Goal: Use online tool/utility: Use online tool/utility

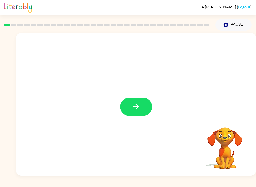
click at [146, 110] on button "button" at bounding box center [136, 107] width 32 height 18
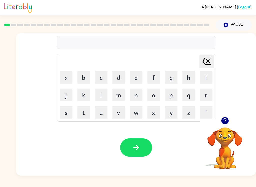
click at [156, 92] on button "o" at bounding box center [154, 95] width 13 height 13
click at [210, 59] on icon at bounding box center [207, 61] width 9 height 7
click at [85, 78] on button "b" at bounding box center [84, 77] width 13 height 13
click at [151, 95] on button "o" at bounding box center [154, 95] width 13 height 13
click at [206, 91] on button "r" at bounding box center [206, 95] width 13 height 13
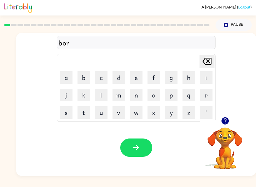
click at [124, 77] on button "d" at bounding box center [119, 77] width 13 height 13
click at [137, 79] on button "e" at bounding box center [136, 77] width 13 height 13
click at [207, 89] on button "r" at bounding box center [206, 95] width 13 height 13
click at [137, 146] on icon "button" at bounding box center [136, 148] width 6 height 6
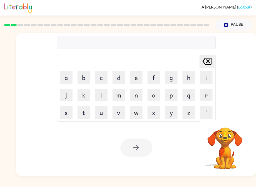
click at [205, 98] on button "r" at bounding box center [206, 95] width 13 height 13
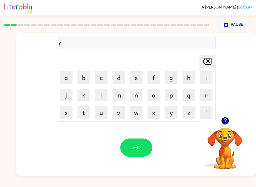
click at [154, 99] on button "o" at bounding box center [154, 95] width 13 height 13
click at [99, 117] on button "u" at bounding box center [101, 112] width 13 height 13
click at [138, 99] on button "n" at bounding box center [136, 95] width 13 height 13
click at [123, 77] on button "d" at bounding box center [119, 77] width 13 height 13
click at [135, 146] on icon "button" at bounding box center [136, 147] width 9 height 9
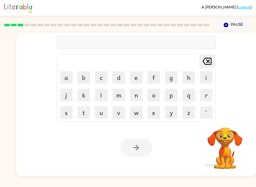
click at [120, 96] on button "m" at bounding box center [119, 95] width 13 height 13
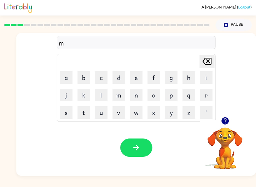
click at [67, 77] on button "a" at bounding box center [66, 77] width 13 height 13
click at [102, 81] on button "c" at bounding box center [101, 77] width 13 height 13
click at [187, 77] on button "h" at bounding box center [189, 77] width 13 height 13
click at [204, 80] on button "i" at bounding box center [206, 77] width 13 height 13
click at [138, 97] on button "n" at bounding box center [136, 95] width 13 height 13
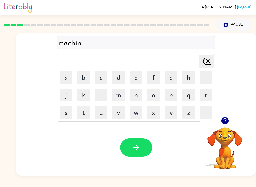
click at [135, 79] on button "e" at bounding box center [136, 77] width 13 height 13
click at [146, 139] on button "button" at bounding box center [136, 148] width 32 height 18
click at [82, 116] on button "t" at bounding box center [84, 112] width 13 height 13
click at [208, 95] on button "r" at bounding box center [206, 95] width 13 height 13
click at [64, 77] on button "a" at bounding box center [66, 77] width 13 height 13
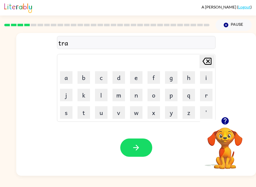
click at [207, 78] on button "i" at bounding box center [206, 77] width 13 height 13
click at [132, 100] on button "n" at bounding box center [136, 95] width 13 height 13
click at [137, 154] on button "button" at bounding box center [136, 148] width 32 height 18
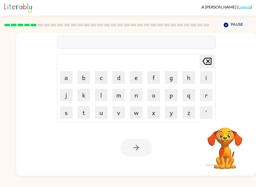
click at [144, 148] on div at bounding box center [136, 148] width 32 height 18
click at [117, 80] on button "d" at bounding box center [119, 77] width 13 height 13
click at [141, 78] on button "e" at bounding box center [136, 77] width 13 height 13
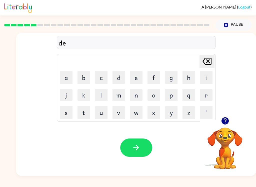
click at [156, 80] on button "f" at bounding box center [154, 77] width 13 height 13
click at [135, 77] on button "e" at bounding box center [136, 77] width 13 height 13
click at [138, 94] on button "n" at bounding box center [136, 95] width 13 height 13
click at [103, 76] on button "c" at bounding box center [101, 77] width 13 height 13
click at [224, 141] on video "Your browser must support playing .mp4 files to use Literably. Please try using…" at bounding box center [225, 145] width 50 height 50
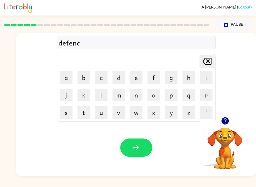
click at [228, 134] on video "Your browser must support playing .mp4 files to use Literably. Please try using…" at bounding box center [225, 145] width 50 height 50
click at [231, 122] on button "button" at bounding box center [225, 121] width 13 height 13
click at [233, 124] on video "Your browser must support playing .mp4 files to use Literably. Please try using…" at bounding box center [225, 145] width 50 height 50
click at [230, 120] on video "Your browser must support playing .mp4 files to use Literably. Please try using…" at bounding box center [225, 145] width 50 height 50
click at [228, 127] on video "Your browser must support playing .mp4 files to use Literably. Please try using…" at bounding box center [225, 145] width 50 height 50
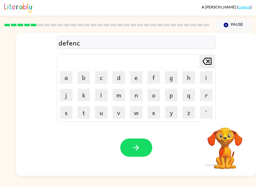
click at [136, 79] on button "e" at bounding box center [136, 77] width 13 height 13
click at [207, 80] on button "i" at bounding box center [206, 77] width 13 height 13
click at [122, 114] on button "v" at bounding box center [119, 112] width 13 height 13
click at [135, 79] on button "e" at bounding box center [136, 77] width 13 height 13
click at [135, 146] on icon "button" at bounding box center [136, 147] width 9 height 9
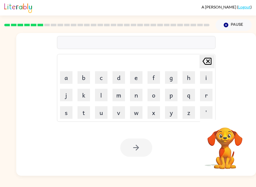
click at [118, 117] on button "v" at bounding box center [119, 112] width 13 height 13
click at [67, 76] on button "a" at bounding box center [66, 77] width 13 height 13
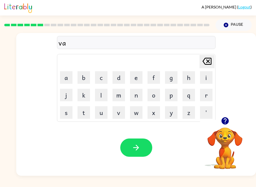
click at [98, 79] on button "c" at bounding box center [101, 77] width 13 height 13
click at [68, 81] on button "a" at bounding box center [66, 77] width 13 height 13
click at [83, 116] on button "t" at bounding box center [84, 112] width 13 height 13
click at [207, 81] on button "i" at bounding box center [206, 77] width 13 height 13
click at [157, 95] on button "o" at bounding box center [154, 95] width 13 height 13
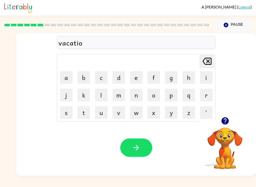
click at [135, 96] on button "n" at bounding box center [136, 95] width 13 height 13
click at [140, 144] on icon "button" at bounding box center [136, 147] width 9 height 9
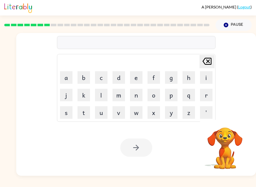
click at [173, 98] on button "p" at bounding box center [171, 95] width 13 height 13
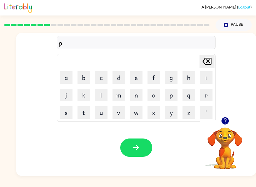
click at [101, 113] on button "u" at bounding box center [101, 112] width 13 height 13
click at [120, 79] on button "d" at bounding box center [119, 77] width 13 height 13
click at [103, 97] on button "l" at bounding box center [101, 95] width 13 height 13
click at [137, 80] on button "e" at bounding box center [136, 77] width 13 height 13
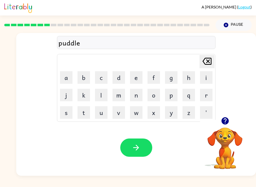
click at [142, 152] on button "button" at bounding box center [136, 148] width 32 height 18
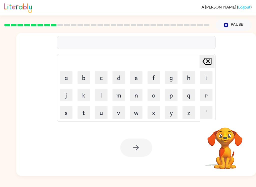
click at [121, 99] on button "m" at bounding box center [119, 95] width 13 height 13
click at [139, 80] on button "e" at bounding box center [136, 77] width 13 height 13
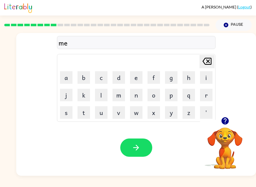
click at [211, 93] on button "r" at bounding box center [206, 95] width 13 height 13
click at [207, 80] on button "i" at bounding box center [206, 77] width 13 height 13
click at [104, 78] on button "c" at bounding box center [101, 77] width 13 height 13
click at [103, 96] on button "l" at bounding box center [101, 95] width 13 height 13
click at [137, 78] on button "e" at bounding box center [136, 77] width 13 height 13
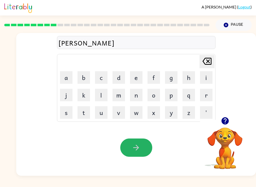
click at [141, 143] on button "button" at bounding box center [136, 148] width 32 height 18
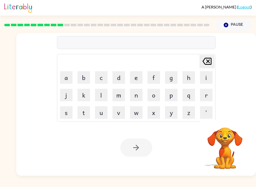
click at [120, 96] on button "m" at bounding box center [119, 95] width 13 height 13
click at [209, 79] on button "i" at bounding box center [206, 77] width 13 height 13
click at [122, 80] on button "d" at bounding box center [119, 77] width 13 height 13
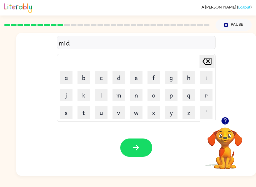
click at [121, 95] on button "m" at bounding box center [119, 95] width 13 height 13
click at [154, 96] on button "o" at bounding box center [154, 95] width 13 height 13
click at [209, 95] on button "r" at bounding box center [206, 95] width 13 height 13
click at [138, 96] on button "n" at bounding box center [136, 95] width 13 height 13
click at [210, 78] on button "i" at bounding box center [206, 77] width 13 height 13
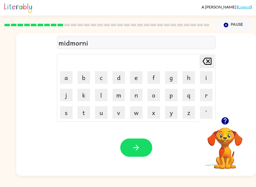
click at [138, 98] on button "n" at bounding box center [136, 95] width 13 height 13
click at [175, 81] on button "g" at bounding box center [171, 77] width 13 height 13
click at [146, 144] on button "button" at bounding box center [136, 148] width 32 height 18
click at [120, 81] on button "d" at bounding box center [119, 77] width 13 height 13
click at [209, 78] on button "i" at bounding box center [206, 77] width 13 height 13
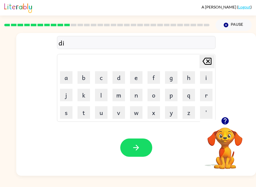
click at [67, 116] on button "s" at bounding box center [66, 112] width 13 height 13
click at [87, 112] on button "t" at bounding box center [84, 112] width 13 height 13
click at [210, 96] on button "r" at bounding box center [206, 95] width 13 height 13
click at [101, 113] on button "u" at bounding box center [101, 112] width 13 height 13
click at [67, 113] on button "s" at bounding box center [66, 112] width 13 height 13
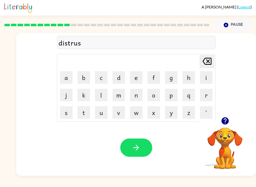
click at [83, 114] on button "t" at bounding box center [84, 112] width 13 height 13
click at [138, 151] on icon "button" at bounding box center [136, 147] width 9 height 9
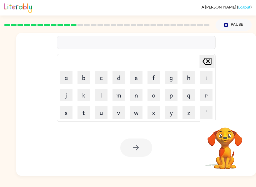
click at [208, 96] on button "r" at bounding box center [206, 95] width 13 height 13
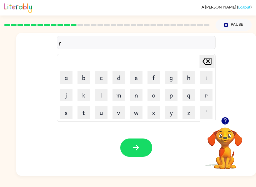
click at [152, 96] on button "o" at bounding box center [154, 95] width 13 height 13
click at [63, 81] on button "a" at bounding box center [66, 77] width 13 height 13
click at [121, 80] on button "d" at bounding box center [119, 77] width 13 height 13
click at [137, 144] on icon "button" at bounding box center [136, 147] width 9 height 9
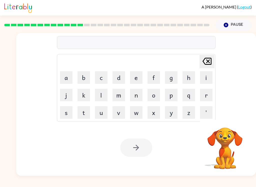
click at [99, 114] on button "u" at bounding box center [101, 112] width 13 height 13
click at [173, 93] on button "p" at bounding box center [171, 95] width 13 height 13
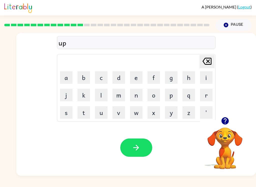
click at [173, 78] on button "g" at bounding box center [171, 77] width 13 height 13
click at [206, 97] on button "r" at bounding box center [206, 95] width 13 height 13
click at [71, 79] on button "a" at bounding box center [66, 77] width 13 height 13
click at [121, 79] on button "d" at bounding box center [119, 77] width 13 height 13
click at [136, 80] on button "e" at bounding box center [136, 77] width 13 height 13
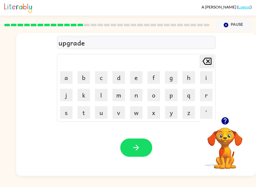
click at [139, 147] on icon "button" at bounding box center [136, 147] width 9 height 9
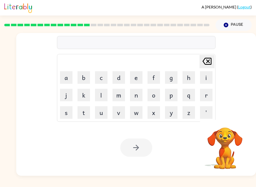
click at [120, 94] on button "m" at bounding box center [119, 95] width 13 height 13
click at [65, 79] on button "a" at bounding box center [66, 77] width 13 height 13
click at [119, 80] on button "d" at bounding box center [119, 77] width 13 height 13
click at [137, 96] on button "n" at bounding box center [136, 95] width 13 height 13
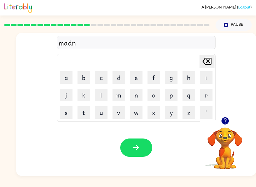
click at [138, 77] on button "e" at bounding box center [136, 77] width 13 height 13
click at [65, 118] on button "s" at bounding box center [66, 112] width 13 height 13
click at [134, 147] on icon "button" at bounding box center [136, 147] width 9 height 9
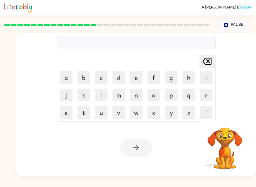
click at [85, 77] on button "b" at bounding box center [84, 77] width 13 height 13
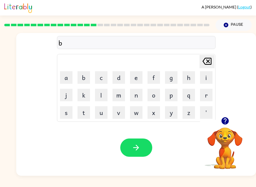
click at [154, 97] on button "o" at bounding box center [154, 95] width 13 height 13
click at [67, 79] on button "a" at bounding box center [66, 77] width 13 height 13
click at [208, 63] on icon at bounding box center [207, 61] width 9 height 7
click at [133, 78] on button "e" at bounding box center [136, 77] width 13 height 13
click at [208, 66] on icon "[PERSON_NAME] last character input" at bounding box center [207, 61] width 12 height 12
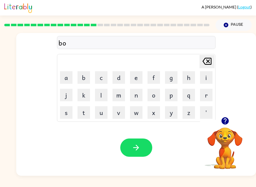
click at [69, 80] on button "a" at bounding box center [66, 77] width 13 height 13
click at [138, 95] on button "n" at bounding box center [136, 95] width 13 height 13
click at [136, 77] on button "e" at bounding box center [136, 77] width 13 height 13
click at [69, 111] on button "s" at bounding box center [66, 112] width 13 height 13
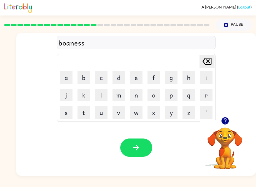
click at [139, 152] on icon "button" at bounding box center [136, 147] width 9 height 9
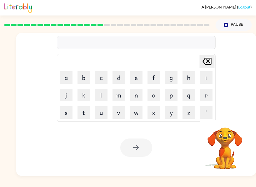
click at [65, 116] on button "s" at bounding box center [66, 112] width 13 height 13
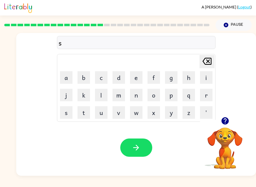
click at [138, 111] on button "w" at bounding box center [136, 112] width 13 height 13
click at [154, 95] on button "o" at bounding box center [154, 95] width 13 height 13
click at [209, 94] on button "r" at bounding box center [206, 95] width 13 height 13
click at [119, 95] on button "m" at bounding box center [119, 95] width 13 height 13
click at [142, 146] on button "button" at bounding box center [136, 148] width 32 height 18
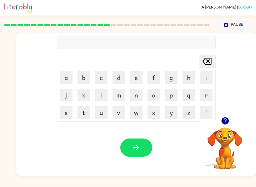
click at [70, 114] on button "s" at bounding box center [66, 112] width 13 height 13
click at [204, 63] on icon "[PERSON_NAME] last character input" at bounding box center [207, 61] width 12 height 12
click at [210, 97] on button "r" at bounding box center [206, 95] width 13 height 13
click at [69, 77] on button "a" at bounding box center [66, 77] width 13 height 13
click at [123, 99] on button "m" at bounding box center [119, 95] width 13 height 13
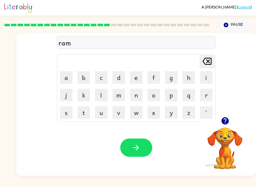
click at [141, 147] on button "button" at bounding box center [136, 148] width 32 height 18
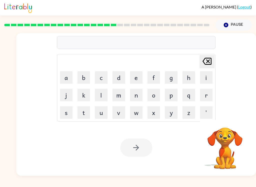
click at [84, 78] on button "b" at bounding box center [84, 77] width 13 height 13
click at [210, 98] on button "r" at bounding box center [206, 95] width 13 height 13
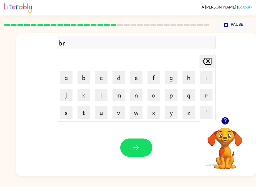
click at [207, 80] on button "i" at bounding box center [206, 77] width 13 height 13
click at [116, 98] on button "m" at bounding box center [119, 95] width 13 height 13
click at [207, 82] on button "i" at bounding box center [206, 77] width 13 height 13
click at [142, 97] on button "n" at bounding box center [136, 95] width 13 height 13
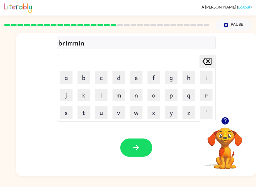
click at [171, 80] on button "g" at bounding box center [171, 77] width 13 height 13
click at [137, 149] on icon "button" at bounding box center [136, 147] width 9 height 9
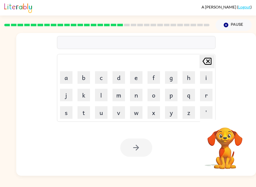
click at [209, 96] on button "r" at bounding box center [206, 95] width 13 height 13
click at [210, 81] on button "i" at bounding box center [206, 77] width 13 height 13
click at [72, 113] on button "s" at bounding box center [66, 112] width 13 height 13
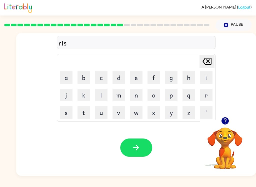
click at [85, 95] on button "k" at bounding box center [84, 95] width 13 height 13
click at [210, 78] on button "i" at bounding box center [206, 77] width 13 height 13
click at [137, 77] on button "e" at bounding box center [136, 77] width 13 height 13
click at [68, 115] on button "s" at bounding box center [66, 112] width 13 height 13
click at [89, 114] on button "t" at bounding box center [84, 112] width 13 height 13
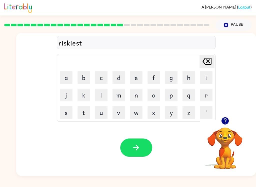
click at [138, 150] on icon "button" at bounding box center [136, 147] width 9 height 9
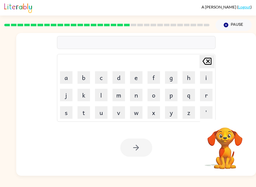
click at [64, 82] on button "a" at bounding box center [66, 77] width 13 height 13
click at [211, 96] on button "r" at bounding box center [206, 95] width 13 height 13
click at [102, 81] on button "c" at bounding box center [101, 77] width 13 height 13
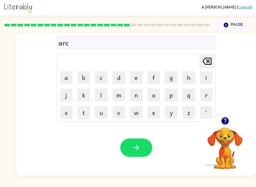
click at [190, 81] on button "h" at bounding box center [189, 77] width 13 height 13
click at [136, 111] on button "w" at bounding box center [136, 112] width 13 height 13
click at [65, 76] on button "a" at bounding box center [66, 77] width 13 height 13
click at [172, 115] on button "y" at bounding box center [171, 112] width 13 height 13
click at [138, 149] on icon "button" at bounding box center [136, 148] width 6 height 6
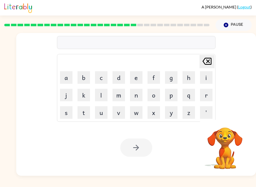
click at [152, 81] on button "f" at bounding box center [154, 77] width 13 height 13
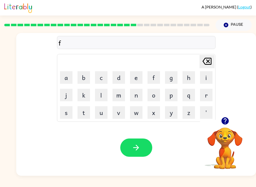
click at [155, 96] on button "o" at bounding box center [154, 95] width 13 height 13
click at [104, 96] on button "l" at bounding box center [101, 95] width 13 height 13
click at [104, 95] on button "l" at bounding box center [101, 95] width 13 height 13
click at [156, 95] on button "o" at bounding box center [154, 95] width 13 height 13
click at [120, 80] on button "d" at bounding box center [119, 77] width 13 height 13
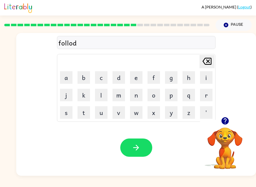
click at [209, 62] on icon "[PERSON_NAME] last character input" at bounding box center [207, 61] width 12 height 12
click at [136, 114] on button "w" at bounding box center [136, 112] width 13 height 13
click at [142, 78] on button "e" at bounding box center [136, 77] width 13 height 13
click at [120, 83] on button "d" at bounding box center [119, 77] width 13 height 13
click at [137, 149] on icon "button" at bounding box center [136, 147] width 9 height 9
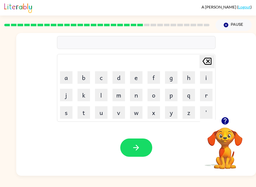
click at [103, 76] on button "c" at bounding box center [101, 77] width 13 height 13
click at [137, 78] on button "e" at bounding box center [136, 77] width 13 height 13
click at [203, 63] on icon "[PERSON_NAME] last character input" at bounding box center [207, 61] width 12 height 12
click at [64, 114] on button "s" at bounding box center [66, 112] width 13 height 13
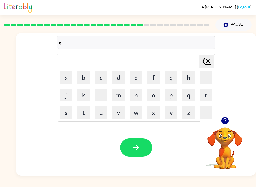
click at [101, 79] on button "c" at bounding box center [101, 77] width 13 height 13
click at [138, 79] on button "e" at bounding box center [136, 77] width 13 height 13
click at [141, 98] on button "n" at bounding box center [136, 95] width 13 height 13
click at [86, 112] on button "t" at bounding box center [84, 112] width 13 height 13
click at [67, 79] on button "a" at bounding box center [66, 77] width 13 height 13
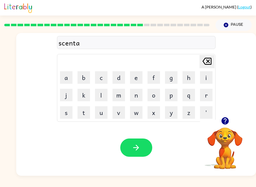
click at [176, 96] on button "p" at bounding box center [171, 95] width 13 height 13
click at [135, 78] on button "e" at bounding box center [136, 77] width 13 height 13
click at [119, 79] on button "d" at bounding box center [119, 77] width 13 height 13
click at [142, 78] on button "e" at bounding box center [136, 77] width 13 height 13
click at [144, 145] on button "button" at bounding box center [136, 148] width 32 height 18
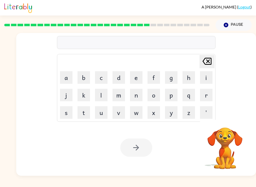
click at [67, 113] on button "s" at bounding box center [66, 112] width 13 height 13
click at [69, 75] on button "a" at bounding box center [66, 77] width 13 height 13
click at [67, 112] on button "s" at bounding box center [66, 112] width 13 height 13
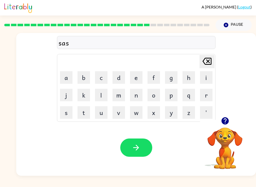
click at [85, 114] on button "t" at bounding box center [84, 112] width 13 height 13
click at [68, 75] on button "a" at bounding box center [66, 77] width 13 height 13
click at [137, 98] on button "n" at bounding box center [136, 95] width 13 height 13
click at [140, 80] on button "e" at bounding box center [136, 77] width 13 height 13
click at [144, 146] on button "button" at bounding box center [136, 148] width 32 height 18
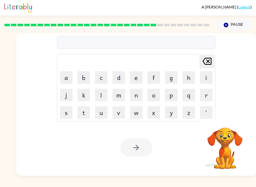
click at [156, 80] on button "f" at bounding box center [154, 77] width 13 height 13
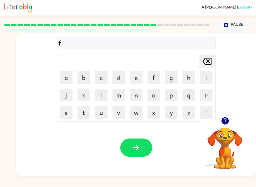
click at [150, 98] on button "o" at bounding box center [154, 95] width 13 height 13
click at [66, 80] on button "a" at bounding box center [66, 77] width 13 height 13
click at [136, 116] on button "w" at bounding box center [136, 112] width 13 height 13
click at [206, 64] on icon "[PERSON_NAME] last character input" at bounding box center [207, 61] width 12 height 12
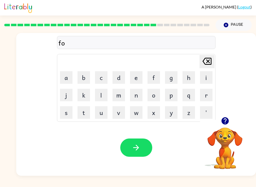
click at [208, 65] on icon at bounding box center [207, 61] width 9 height 7
click at [156, 95] on button "o" at bounding box center [154, 95] width 13 height 13
click at [208, 98] on button "r" at bounding box center [206, 95] width 13 height 13
click at [68, 79] on button "a" at bounding box center [66, 77] width 13 height 13
click at [135, 117] on button "w" at bounding box center [136, 112] width 13 height 13
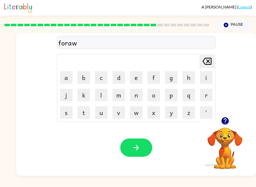
click at [117, 77] on button "d" at bounding box center [119, 77] width 13 height 13
click at [140, 152] on icon "button" at bounding box center [136, 147] width 9 height 9
click at [208, 98] on button "r" at bounding box center [206, 95] width 13 height 13
click at [137, 80] on button "e" at bounding box center [136, 77] width 13 height 13
click at [64, 78] on button "a" at bounding box center [66, 77] width 13 height 13
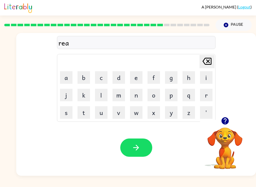
click at [103, 96] on button "l" at bounding box center [101, 95] width 13 height 13
click at [69, 77] on button "a" at bounding box center [66, 77] width 13 height 13
click at [84, 116] on button "t" at bounding box center [84, 112] width 13 height 13
click at [137, 77] on button "e" at bounding box center [136, 77] width 13 height 13
click at [120, 79] on button "d" at bounding box center [119, 77] width 13 height 13
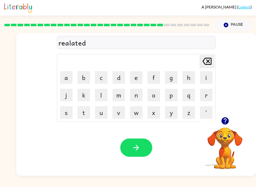
click at [141, 152] on button "button" at bounding box center [136, 148] width 32 height 18
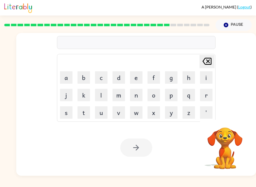
click at [175, 80] on button "g" at bounding box center [171, 77] width 13 height 13
click at [158, 96] on button "o" at bounding box center [154, 95] width 13 height 13
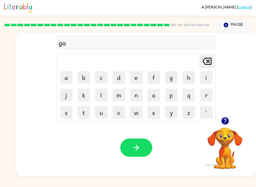
click at [87, 82] on button "b" at bounding box center [84, 77] width 13 height 13
click at [227, 135] on video "Your browser must support playing .mp4 files to use Literably. Please try using…" at bounding box center [225, 145] width 50 height 50
click at [226, 125] on icon "button" at bounding box center [224, 120] width 7 height 7
click at [101, 96] on button "l" at bounding box center [101, 95] width 13 height 13
click at [139, 76] on button "e" at bounding box center [136, 77] width 13 height 13
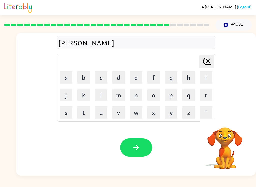
click at [119, 96] on button "m" at bounding box center [119, 95] width 13 height 13
click at [138, 152] on icon "button" at bounding box center [136, 147] width 9 height 9
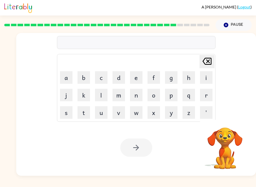
click at [100, 95] on button "l" at bounding box center [101, 95] width 13 height 13
click at [104, 115] on button "u" at bounding box center [101, 112] width 13 height 13
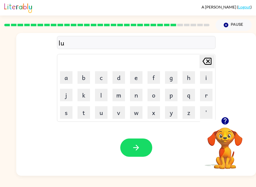
click at [86, 77] on button "b" at bounding box center [84, 77] width 13 height 13
click at [140, 79] on button "e" at bounding box center [136, 77] width 13 height 13
click at [210, 99] on button "r" at bounding box center [206, 95] width 13 height 13
click at [204, 59] on icon "[PERSON_NAME] last character input" at bounding box center [207, 61] width 12 height 12
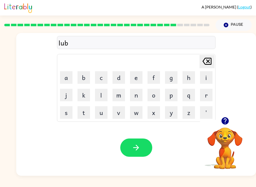
click at [207, 60] on icon "[PERSON_NAME] last character input" at bounding box center [207, 61] width 12 height 12
click at [125, 96] on button "m" at bounding box center [119, 95] width 13 height 13
click at [85, 79] on button "b" at bounding box center [84, 77] width 13 height 13
click at [135, 79] on button "e" at bounding box center [136, 77] width 13 height 13
click at [216, 97] on div "lumbe Delete Delete last character input a b c d e f g h i j k l m n o p q r s …" at bounding box center [136, 75] width 240 height 84
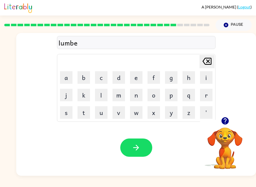
click at [207, 97] on button "r" at bounding box center [206, 95] width 13 height 13
click at [64, 98] on button "j" at bounding box center [66, 95] width 13 height 13
click at [69, 81] on button "a" at bounding box center [66, 77] width 13 height 13
click at [101, 77] on button "c" at bounding box center [101, 77] width 13 height 13
click at [80, 96] on button "k" at bounding box center [84, 95] width 13 height 13
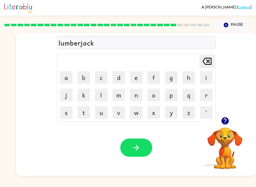
click at [132, 147] on icon "button" at bounding box center [136, 147] width 9 height 9
click at [229, 146] on video "Your browser must support playing .mp4 files to use Literably. Please try using…" at bounding box center [225, 145] width 50 height 50
click at [228, 127] on button "button" at bounding box center [225, 121] width 13 height 13
click at [229, 139] on video "Your browser must support playing .mp4 files to use Literably. Please try using…" at bounding box center [225, 145] width 50 height 50
click at [226, 132] on video "Your browser must support playing .mp4 files to use Literably. Please try using…" at bounding box center [225, 145] width 50 height 50
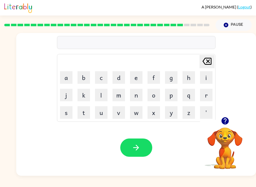
click at [229, 125] on icon "button" at bounding box center [225, 121] width 9 height 9
click at [173, 95] on button "p" at bounding box center [171, 95] width 13 height 13
click at [64, 77] on button "a" at bounding box center [66, 77] width 13 height 13
click at [207, 61] on icon at bounding box center [207, 61] width 9 height 7
click at [138, 78] on button "e" at bounding box center [136, 77] width 13 height 13
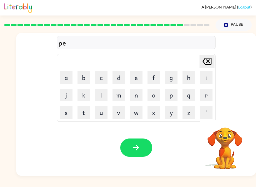
click at [61, 83] on button "a" at bounding box center [66, 77] width 13 height 13
click at [207, 93] on button "r" at bounding box center [206, 95] width 13 height 13
click at [105, 79] on button "c" at bounding box center [101, 77] width 13 height 13
click at [135, 81] on button "e" at bounding box center [136, 77] width 13 height 13
click at [143, 145] on button "button" at bounding box center [136, 148] width 32 height 18
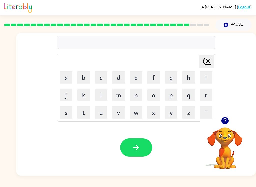
click at [82, 115] on button "t" at bounding box center [84, 112] width 13 height 13
click at [193, 79] on button "h" at bounding box center [189, 77] width 13 height 13
click at [209, 82] on button "i" at bounding box center [206, 77] width 13 height 13
click at [141, 93] on button "n" at bounding box center [136, 95] width 13 height 13
click at [142, 148] on button "button" at bounding box center [136, 148] width 32 height 18
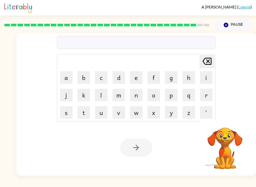
click at [71, 113] on button "s" at bounding box center [66, 112] width 13 height 13
click at [209, 76] on button "i" at bounding box center [206, 77] width 13 height 13
click at [102, 97] on button "l" at bounding box center [101, 95] width 13 height 13
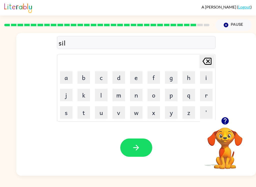
click at [118, 116] on button "v" at bounding box center [119, 112] width 13 height 13
click at [136, 79] on button "e" at bounding box center [136, 77] width 13 height 13
click at [209, 100] on button "r" at bounding box center [206, 95] width 13 height 13
click at [139, 112] on button "w" at bounding box center [136, 112] width 13 height 13
click at [63, 79] on button "a" at bounding box center [66, 77] width 13 height 13
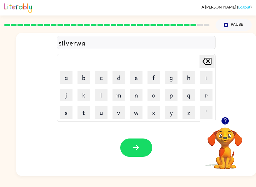
click at [209, 95] on button "r" at bounding box center [206, 95] width 13 height 13
click at [135, 81] on button "e" at bounding box center [136, 77] width 13 height 13
click at [152, 147] on button "button" at bounding box center [136, 148] width 32 height 18
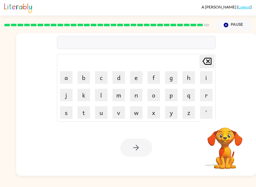
click at [103, 117] on button "u" at bounding box center [101, 112] width 13 height 13
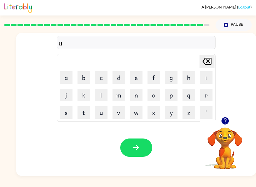
click at [139, 94] on button "n" at bounding box center [136, 95] width 13 height 13
click at [70, 77] on button "a" at bounding box center [66, 77] width 13 height 13
click at [153, 80] on button "f" at bounding box center [154, 77] width 13 height 13
click at [210, 95] on button "r" at bounding box center [206, 95] width 13 height 13
click at [67, 75] on button "a" at bounding box center [66, 77] width 13 height 13
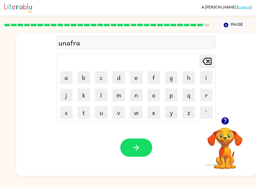
click at [209, 78] on button "i" at bounding box center [206, 77] width 13 height 13
click at [120, 80] on button "d" at bounding box center [119, 77] width 13 height 13
click at [138, 150] on icon "button" at bounding box center [136, 147] width 9 height 9
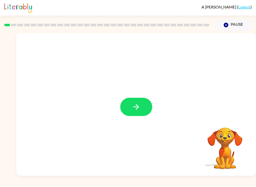
click at [144, 110] on button "button" at bounding box center [136, 107] width 32 height 18
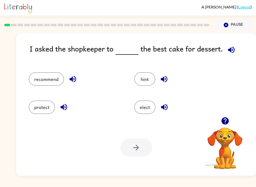
click at [41, 113] on button "protect" at bounding box center [42, 108] width 26 height 14
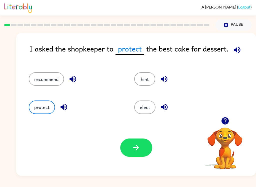
click at [47, 86] on button "recommend" at bounding box center [46, 79] width 35 height 14
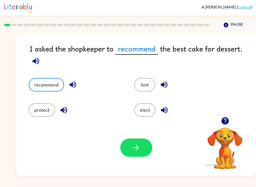
click at [40, 110] on button "protect" at bounding box center [42, 110] width 26 height 14
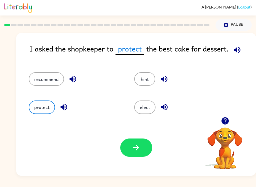
click at [132, 150] on icon "button" at bounding box center [136, 147] width 9 height 9
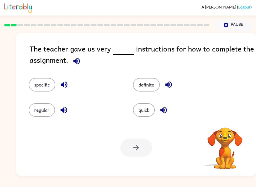
click at [79, 62] on icon "button" at bounding box center [76, 61] width 9 height 9
click at [32, 88] on button "specific" at bounding box center [42, 85] width 27 height 14
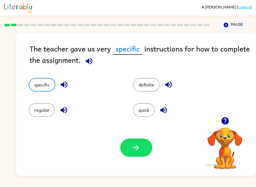
click at [142, 150] on button "button" at bounding box center [136, 148] width 32 height 18
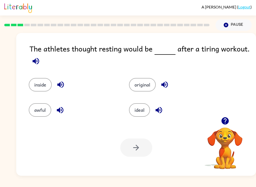
click at [40, 63] on icon "button" at bounding box center [36, 61] width 9 height 9
click at [141, 116] on button "ideal" at bounding box center [139, 110] width 21 height 14
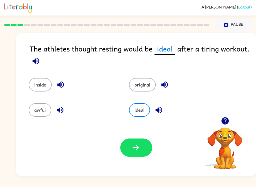
click at [137, 155] on button "button" at bounding box center [136, 148] width 32 height 18
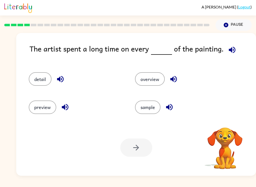
click at [236, 51] on button "button" at bounding box center [232, 50] width 13 height 13
click at [233, 54] on icon "button" at bounding box center [232, 50] width 9 height 9
click at [42, 82] on button "detail" at bounding box center [40, 79] width 23 height 14
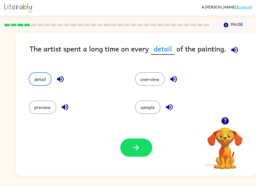
click at [138, 147] on icon "button" at bounding box center [136, 148] width 6 height 6
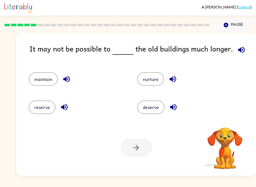
click at [243, 48] on button "button" at bounding box center [241, 50] width 13 height 13
click at [238, 51] on icon "button" at bounding box center [241, 50] width 7 height 7
click at [49, 84] on button "maintain" at bounding box center [43, 79] width 29 height 14
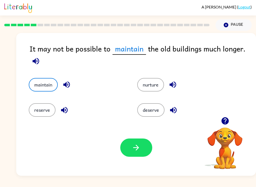
click at [131, 147] on button "button" at bounding box center [136, 148] width 32 height 18
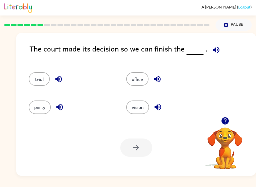
click at [216, 49] on icon "button" at bounding box center [216, 50] width 9 height 9
click at [44, 82] on button "trial" at bounding box center [39, 79] width 21 height 14
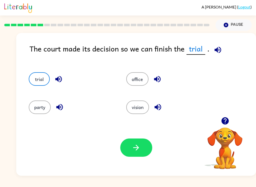
click at [136, 157] on button "button" at bounding box center [136, 148] width 32 height 18
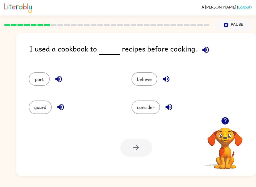
click at [205, 54] on icon "button" at bounding box center [205, 50] width 9 height 9
click at [172, 108] on icon "button" at bounding box center [169, 107] width 7 height 7
click at [150, 109] on button "consider" at bounding box center [146, 108] width 29 height 14
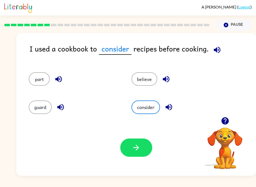
click at [131, 155] on button "button" at bounding box center [136, 148] width 32 height 18
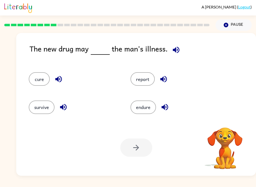
click at [178, 50] on icon "button" at bounding box center [176, 50] width 9 height 9
click at [41, 83] on button "cure" at bounding box center [39, 79] width 21 height 14
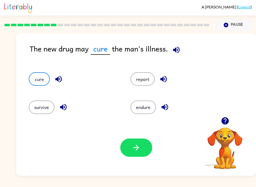
click at [138, 155] on button "button" at bounding box center [136, 148] width 32 height 18
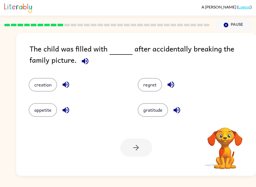
click at [82, 63] on icon "button" at bounding box center [85, 61] width 7 height 7
click at [152, 88] on button "regret" at bounding box center [150, 85] width 24 height 14
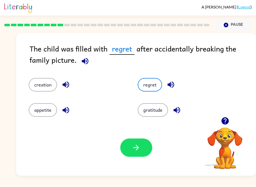
click at [133, 150] on icon "button" at bounding box center [136, 147] width 9 height 9
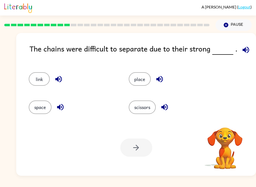
click at [246, 53] on icon "button" at bounding box center [246, 50] width 9 height 9
click at [249, 50] on button "button" at bounding box center [246, 50] width 13 height 13
click at [38, 83] on button "link" at bounding box center [39, 79] width 21 height 14
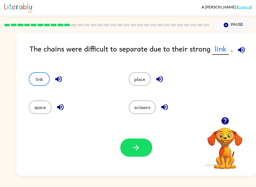
click at [139, 149] on icon "button" at bounding box center [136, 147] width 9 height 9
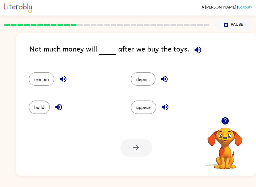
click at [37, 81] on button "remain" at bounding box center [42, 79] width 26 height 14
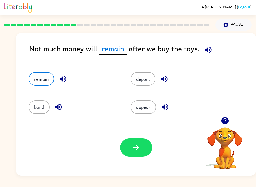
click at [133, 149] on icon "button" at bounding box center [136, 147] width 9 height 9
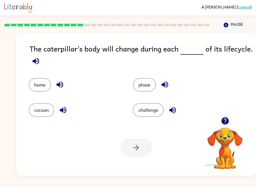
click at [34, 61] on icon "button" at bounding box center [36, 61] width 7 height 7
click at [145, 86] on button "phase" at bounding box center [144, 85] width 23 height 14
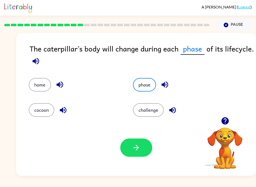
click at [139, 148] on icon "button" at bounding box center [136, 147] width 9 height 9
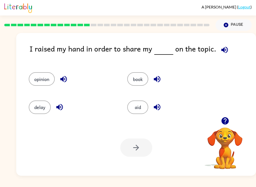
click at [34, 83] on button "opinion" at bounding box center [42, 79] width 26 height 14
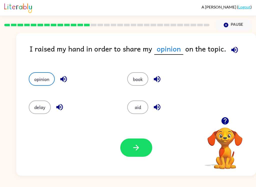
click at [138, 145] on icon "button" at bounding box center [136, 147] width 9 height 9
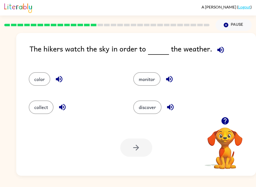
click at [149, 81] on button "monitor" at bounding box center [146, 79] width 27 height 14
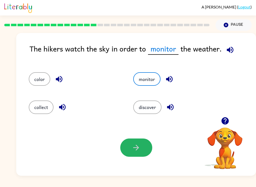
click at [144, 147] on button "button" at bounding box center [136, 148] width 32 height 18
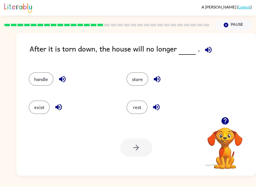
click at [40, 108] on button "exist" at bounding box center [39, 108] width 21 height 14
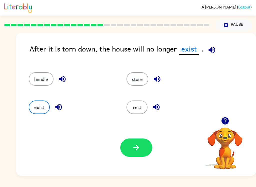
click at [139, 146] on icon "button" at bounding box center [136, 147] width 9 height 9
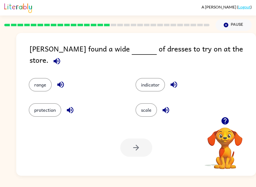
click at [61, 57] on icon "button" at bounding box center [57, 61] width 9 height 9
click at [177, 80] on icon "button" at bounding box center [174, 84] width 9 height 9
click at [42, 83] on button "range" at bounding box center [40, 85] width 23 height 14
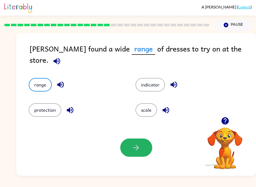
click at [136, 148] on icon "button" at bounding box center [136, 147] width 9 height 9
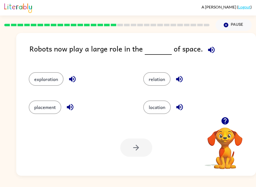
click at [46, 112] on button "placement" at bounding box center [45, 108] width 33 height 14
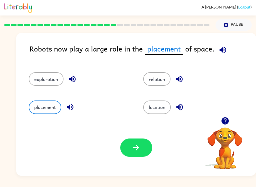
click at [145, 145] on button "button" at bounding box center [136, 148] width 32 height 18
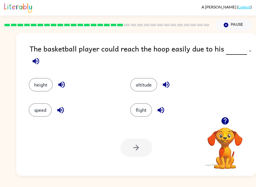
click at [37, 89] on button "height" at bounding box center [41, 85] width 24 height 14
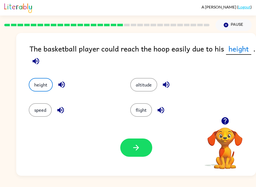
click at [139, 152] on icon "button" at bounding box center [136, 147] width 9 height 9
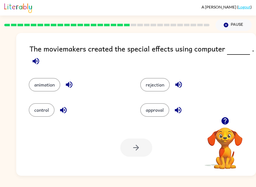
click at [41, 88] on button "animation" at bounding box center [45, 85] width 32 height 14
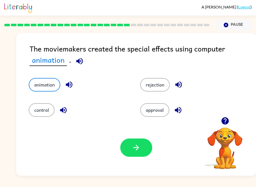
click at [131, 153] on button "button" at bounding box center [136, 148] width 32 height 18
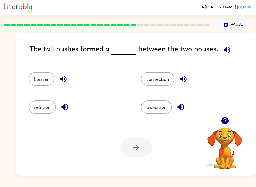
click at [165, 81] on button "connection" at bounding box center [158, 79] width 34 height 14
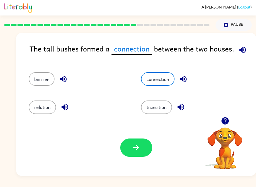
click at [132, 146] on icon "button" at bounding box center [136, 147] width 9 height 9
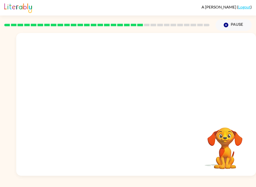
click at [90, 105] on video "Your browser must support playing .mp4 files to use Literably. Please try using…" at bounding box center [136, 75] width 240 height 84
click at [83, 98] on video "Your browser must support playing .mp4 files to use Literably. Please try using…" at bounding box center [136, 75] width 240 height 84
click at [83, 97] on video "Your browser must support playing .mp4 files to use Literably. Please try using…" at bounding box center [136, 75] width 240 height 84
click at [92, 103] on video "Your browser must support playing .mp4 files to use Literably. Please try using…" at bounding box center [136, 75] width 240 height 84
click at [95, 102] on video "Your browser must support playing .mp4 files to use Literably. Please try using…" at bounding box center [136, 75] width 240 height 84
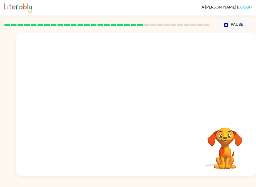
click at [91, 101] on video "Your browser must support playing .mp4 files to use Literably. Please try using…" at bounding box center [136, 75] width 240 height 84
click at [91, 103] on video "Your browser must support playing .mp4 files to use Literably. Please try using…" at bounding box center [136, 75] width 240 height 84
click at [99, 104] on video "Your browser must support playing .mp4 files to use Literably. Please try using…" at bounding box center [136, 75] width 240 height 84
click at [142, 107] on div at bounding box center [136, 107] width 32 height 18
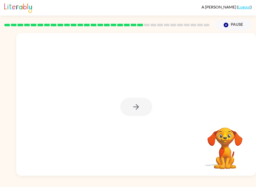
click at [143, 109] on div at bounding box center [136, 107] width 32 height 18
click at [142, 109] on div at bounding box center [136, 107] width 32 height 18
click at [139, 110] on icon "button" at bounding box center [136, 107] width 9 height 9
click at [139, 110] on div at bounding box center [136, 107] width 32 height 18
click at [140, 110] on div at bounding box center [136, 107] width 32 height 18
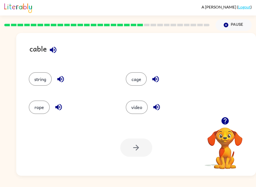
click at [137, 85] on button "cage" at bounding box center [136, 79] width 21 height 14
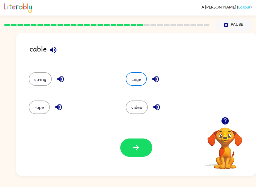
click at [137, 151] on icon "button" at bounding box center [136, 147] width 9 height 9
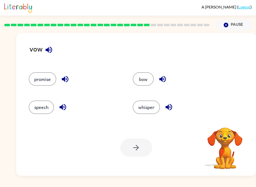
click at [52, 53] on icon "button" at bounding box center [49, 50] width 9 height 9
click at [38, 79] on button "promise" at bounding box center [43, 79] width 28 height 14
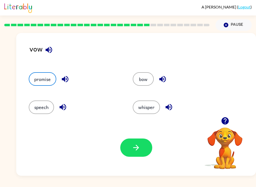
click at [134, 152] on icon "button" at bounding box center [136, 147] width 9 height 9
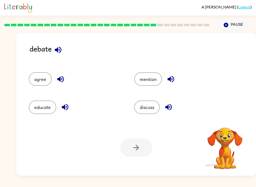
click at [55, 52] on icon "button" at bounding box center [58, 50] width 9 height 9
click at [171, 79] on icon "button" at bounding box center [171, 79] width 7 height 7
click at [172, 107] on icon "button" at bounding box center [168, 107] width 7 height 7
click at [65, 110] on icon "button" at bounding box center [65, 107] width 7 height 7
click at [61, 85] on button "button" at bounding box center [60, 79] width 13 height 13
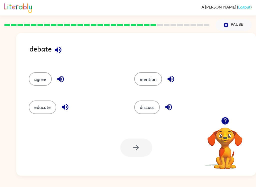
click at [150, 107] on button "discuss" at bounding box center [147, 108] width 26 height 14
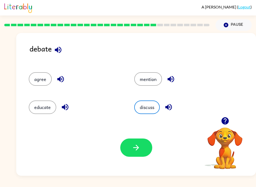
click at [141, 150] on button "button" at bounding box center [136, 148] width 32 height 18
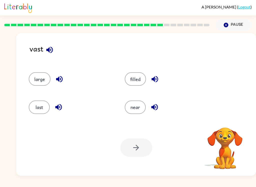
click at [47, 50] on icon "button" at bounding box center [49, 50] width 7 height 7
click at [54, 52] on icon "button" at bounding box center [49, 50] width 9 height 9
click at [52, 51] on icon "button" at bounding box center [49, 50] width 9 height 9
click at [54, 54] on button "button" at bounding box center [49, 50] width 13 height 13
click at [53, 50] on icon "button" at bounding box center [49, 50] width 7 height 7
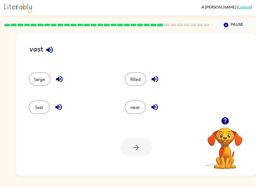
click at [138, 113] on button "near" at bounding box center [135, 108] width 21 height 14
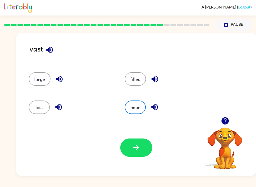
click at [135, 153] on button "button" at bounding box center [136, 148] width 32 height 18
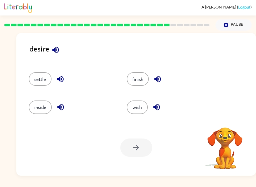
click at [142, 109] on button "wish" at bounding box center [137, 108] width 21 height 14
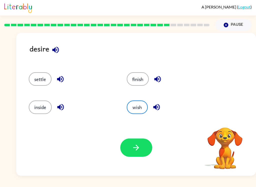
click at [134, 142] on button "button" at bounding box center [136, 148] width 32 height 18
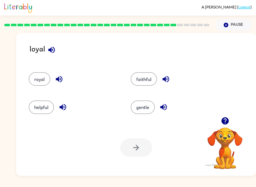
click at [51, 52] on icon "button" at bounding box center [51, 50] width 7 height 7
click at [168, 80] on icon "button" at bounding box center [166, 79] width 9 height 9
click at [165, 110] on icon "button" at bounding box center [163, 107] width 9 height 9
click at [58, 110] on button "button" at bounding box center [63, 107] width 13 height 13
click at [57, 79] on icon "button" at bounding box center [59, 79] width 7 height 7
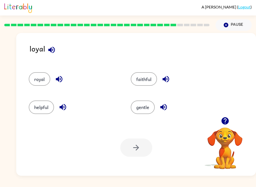
click at [147, 83] on button "faithful" at bounding box center [144, 79] width 26 height 14
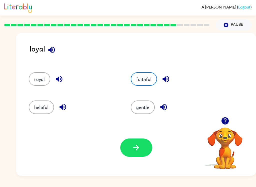
click at [136, 149] on icon "button" at bounding box center [136, 147] width 9 height 9
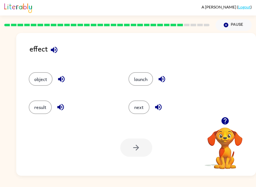
click at [164, 80] on icon "button" at bounding box center [162, 79] width 9 height 9
click at [164, 107] on button "button" at bounding box center [158, 107] width 13 height 13
click at [59, 112] on button "button" at bounding box center [60, 107] width 13 height 13
click at [65, 83] on icon "button" at bounding box center [61, 79] width 9 height 9
click at [151, 81] on button "launch" at bounding box center [141, 79] width 25 height 14
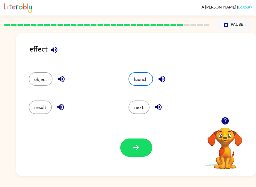
click at [135, 147] on icon "button" at bounding box center [136, 147] width 9 height 9
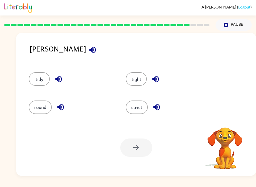
click at [88, 53] on icon "button" at bounding box center [92, 50] width 9 height 9
click at [142, 109] on button "strict" at bounding box center [137, 108] width 22 height 14
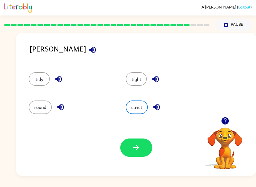
click at [137, 152] on button "button" at bounding box center [136, 148] width 32 height 18
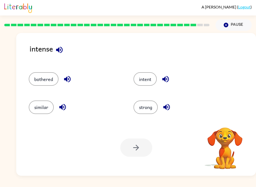
click at [62, 49] on icon "button" at bounding box center [59, 50] width 7 height 7
click at [168, 81] on icon "button" at bounding box center [165, 79] width 7 height 7
click at [172, 110] on button "button" at bounding box center [166, 107] width 13 height 13
click at [64, 113] on button "button" at bounding box center [62, 107] width 13 height 13
click at [70, 80] on icon "button" at bounding box center [67, 79] width 9 height 9
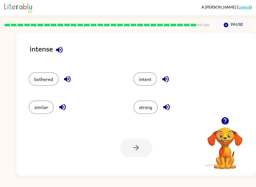
click at [152, 80] on button "intent" at bounding box center [145, 79] width 23 height 14
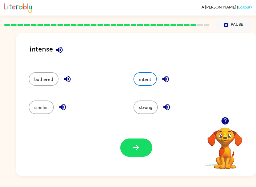
click at [140, 144] on icon "button" at bounding box center [136, 147] width 9 height 9
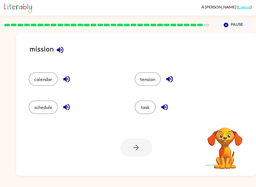
click at [138, 102] on button "task" at bounding box center [145, 108] width 21 height 14
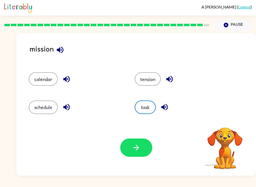
click at [130, 146] on button "button" at bounding box center [136, 148] width 32 height 18
